Goal: Task Accomplishment & Management: Use online tool/utility

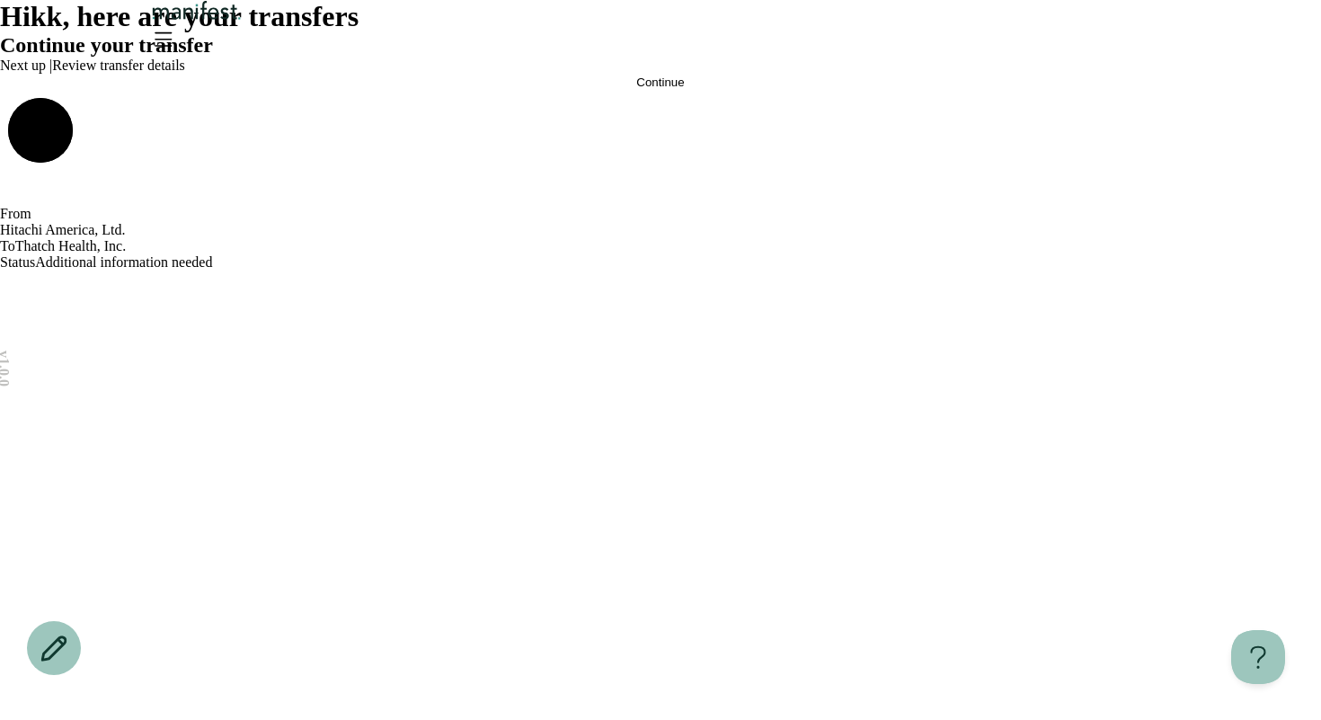
click at [713, 89] on button "Continue" at bounding box center [660, 81] width 1321 height 13
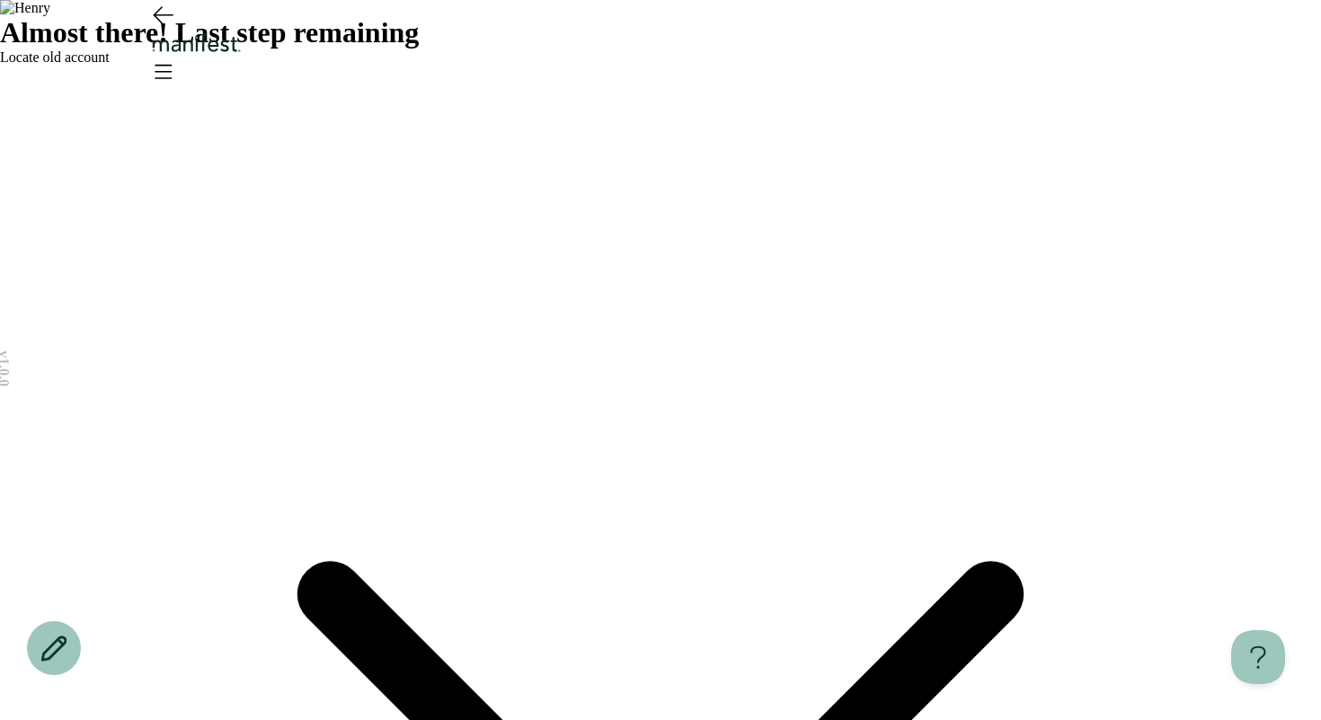
click at [110, 65] on span "Locate old account" at bounding box center [55, 56] width 110 height 15
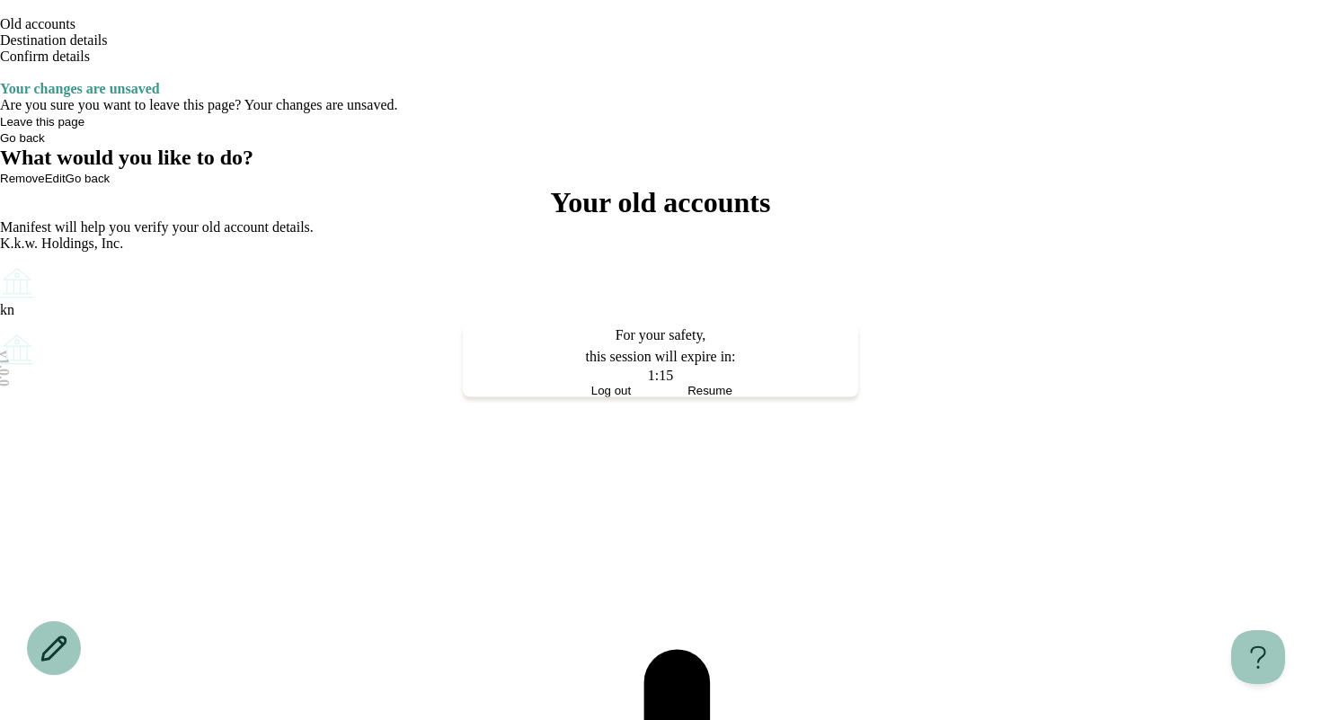
drag, startPoint x: 170, startPoint y: 36, endPoint x: 174, endPoint y: 50, distance: 15.1
click at [170, 36] on div at bounding box center [660, 360] width 1321 height 720
click at [183, 71] on header "Old accounts Destination details Confirm details" at bounding box center [660, 40] width 1321 height 81
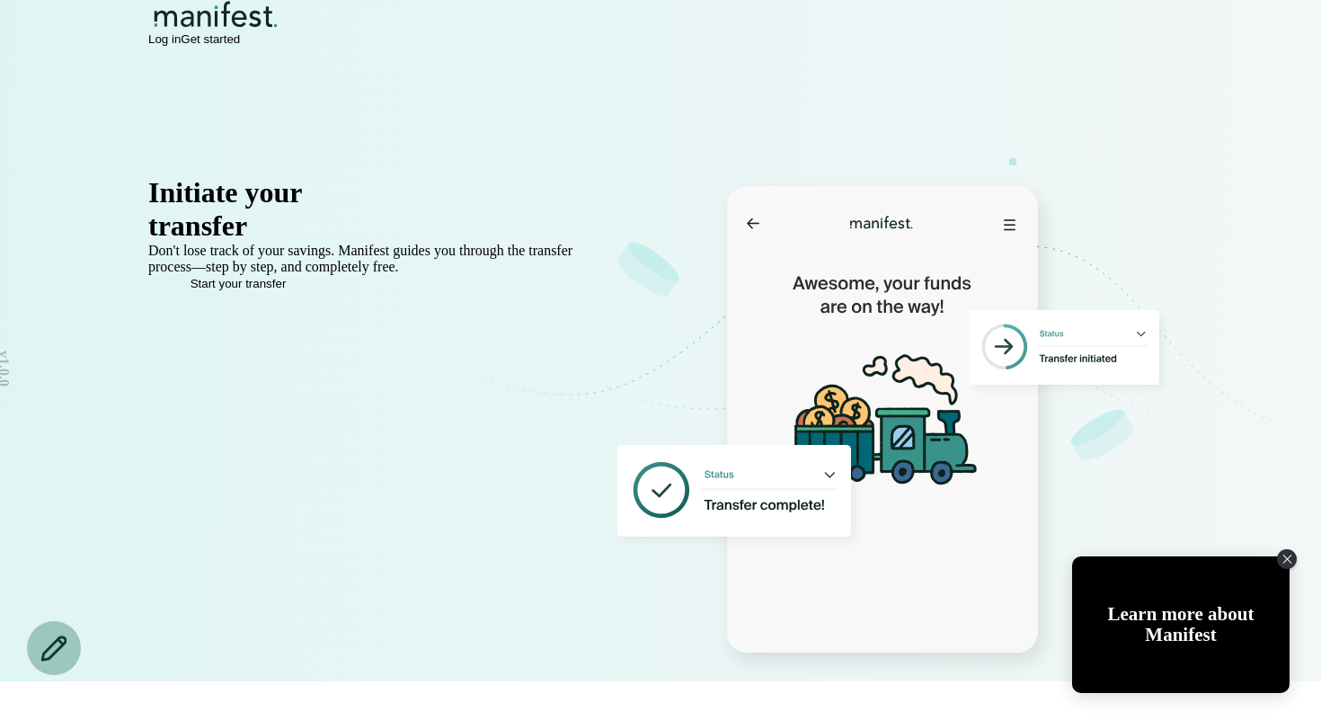
click at [562, 430] on icon at bounding box center [892, 340] width 815 height 190
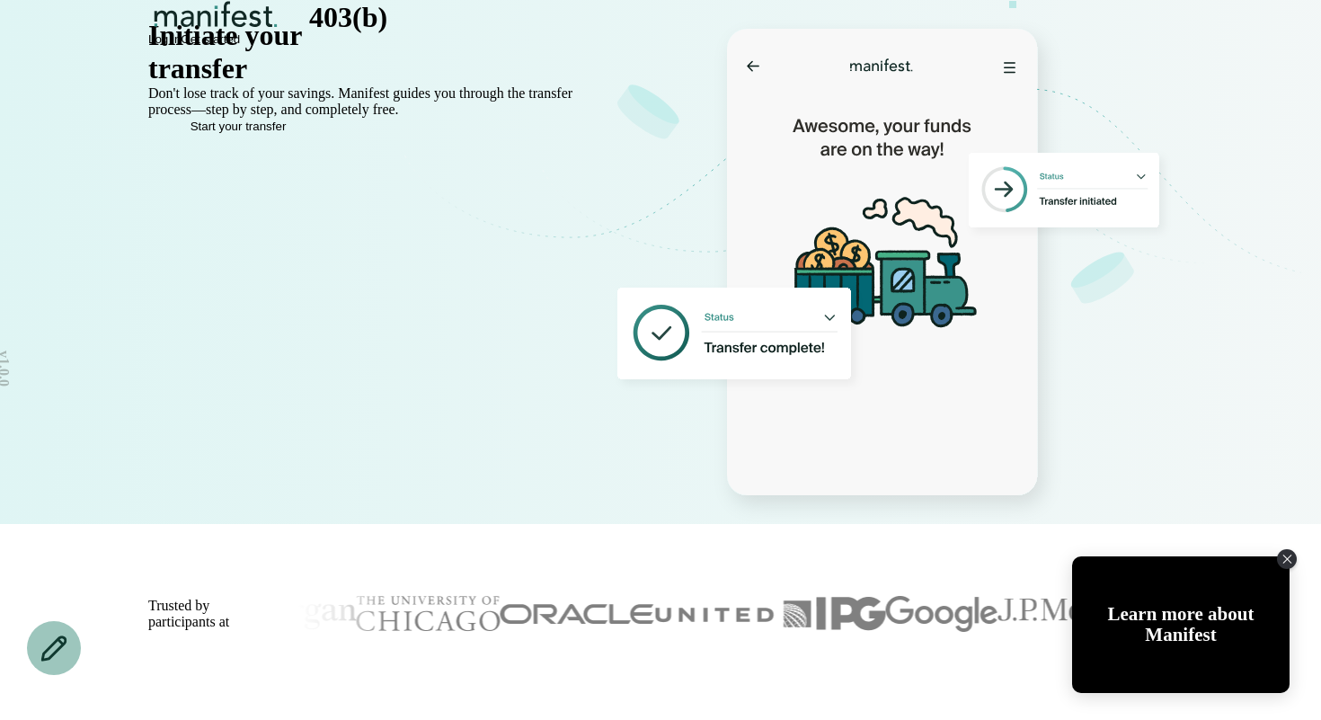
scroll to position [281, 0]
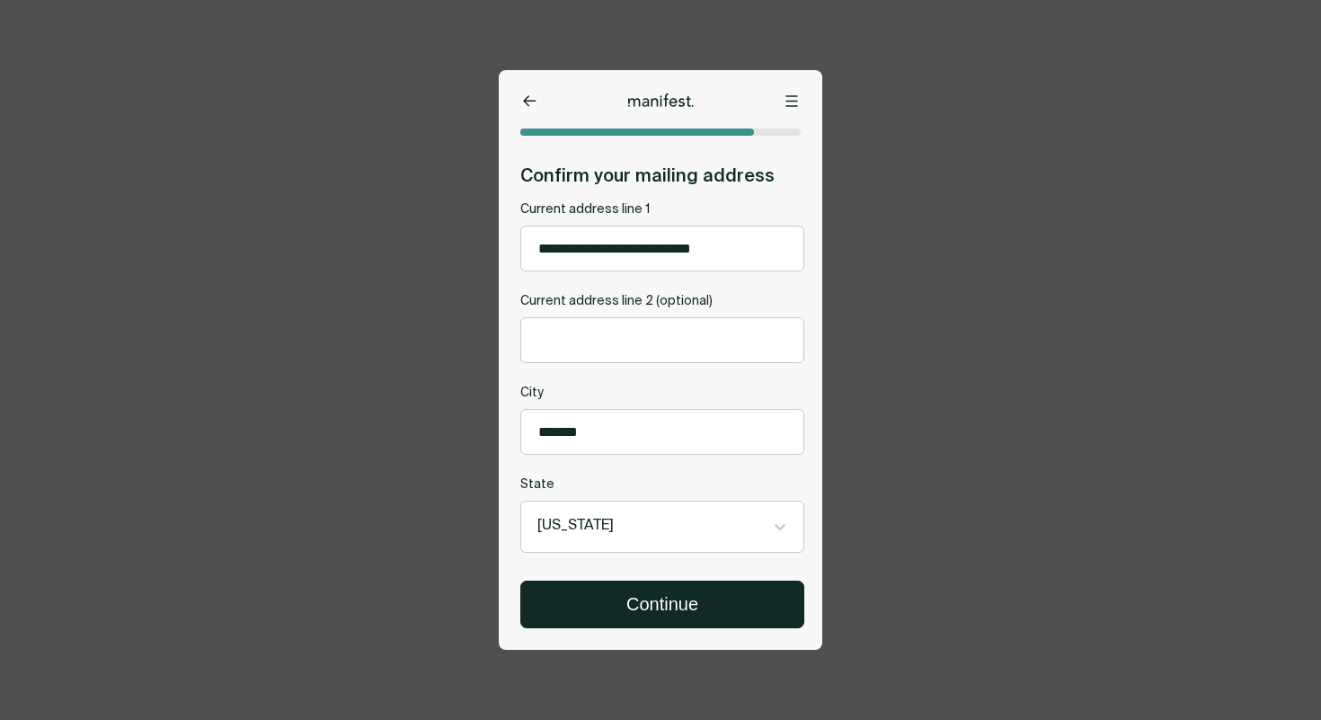
drag, startPoint x: 905, startPoint y: 147, endPoint x: 524, endPoint y: 102, distance: 383.7
click at [905, 147] on div "**********" at bounding box center [660, 360] width 1321 height 720
click at [790, 102] on icon at bounding box center [791, 101] width 13 height 12
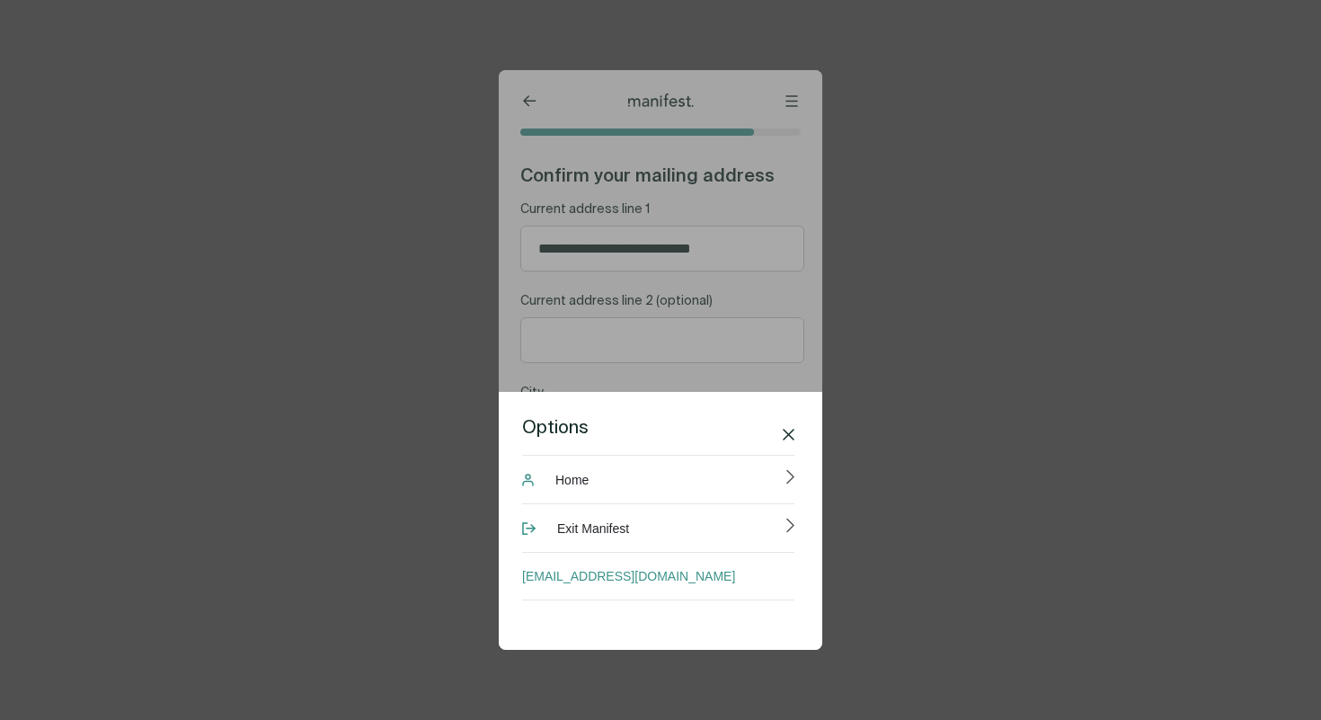
click at [926, 285] on div "**********" at bounding box center [660, 360] width 1321 height 720
